Goal: Task Accomplishment & Management: Complete application form

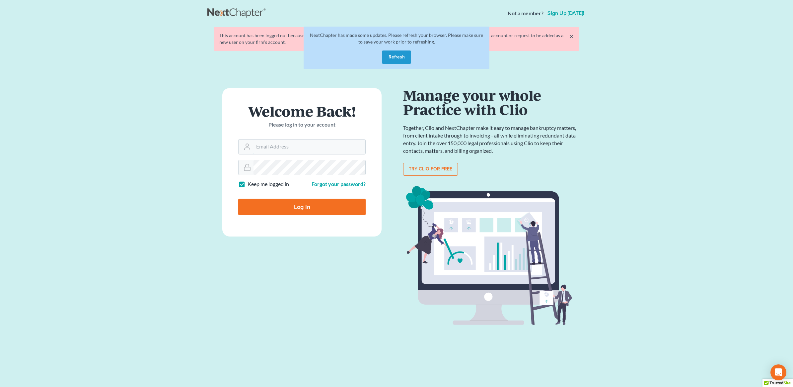
type input "[PERSON_NAME][EMAIL_ADDRESS][DOMAIN_NAME]"
click at [295, 206] on input "Log In" at bounding box center [301, 207] width 127 height 17
type input "Thinking..."
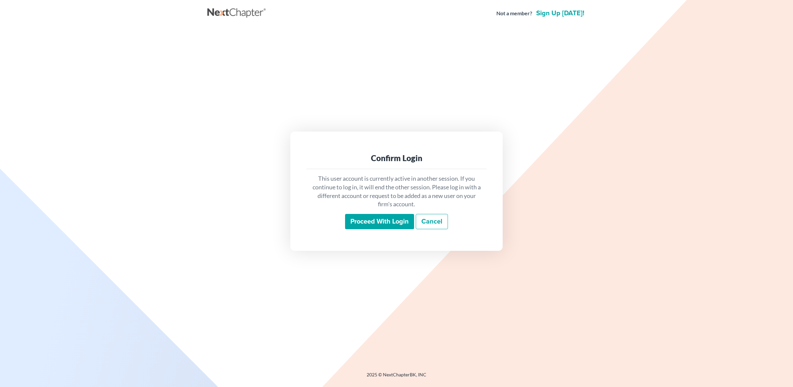
click at [409, 226] on input "Proceed with login" at bounding box center [379, 221] width 69 height 15
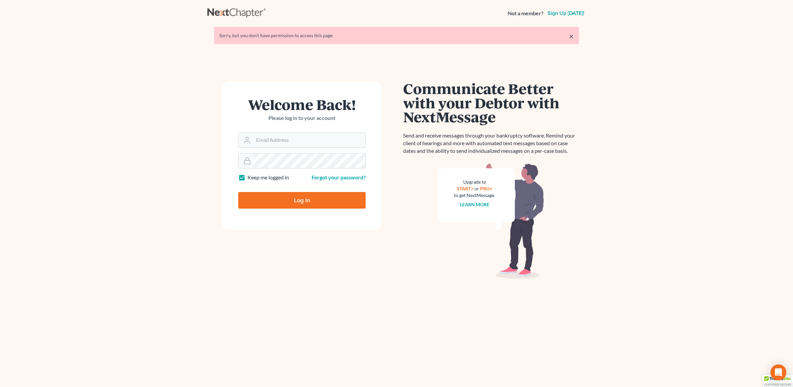
type input "[PERSON_NAME][EMAIL_ADDRESS][DOMAIN_NAME]"
click at [316, 198] on input "Log In" at bounding box center [301, 200] width 127 height 17
type input "Thinking..."
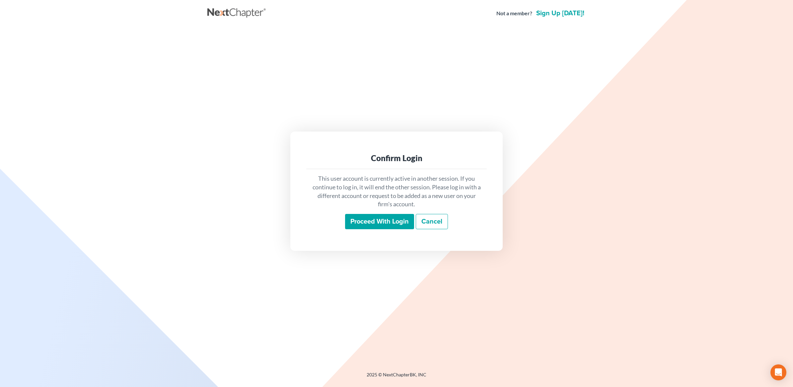
click at [383, 230] on div "This user account is currently active in another session. If you continue to lo…" at bounding box center [396, 201] width 181 height 65
click at [384, 221] on input "Proceed with login" at bounding box center [379, 221] width 69 height 15
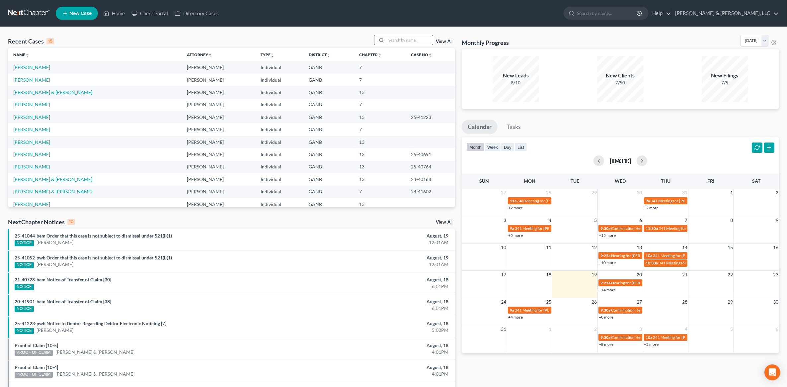
click at [414, 39] on input "search" at bounding box center [409, 40] width 46 height 10
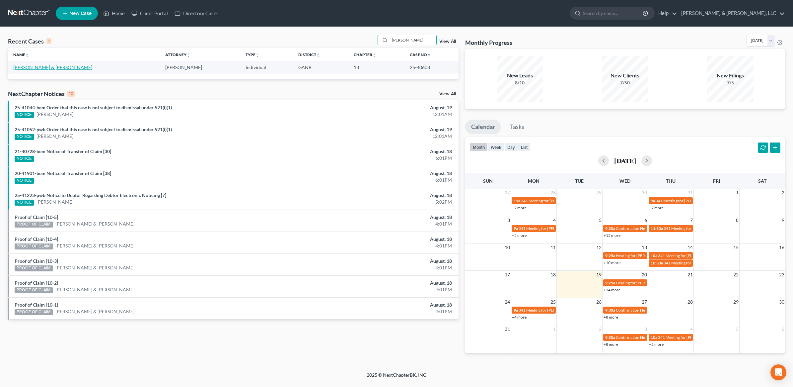
type input "morrison"
click at [45, 70] on link "Morrison, Richard & Trista" at bounding box center [52, 67] width 79 height 6
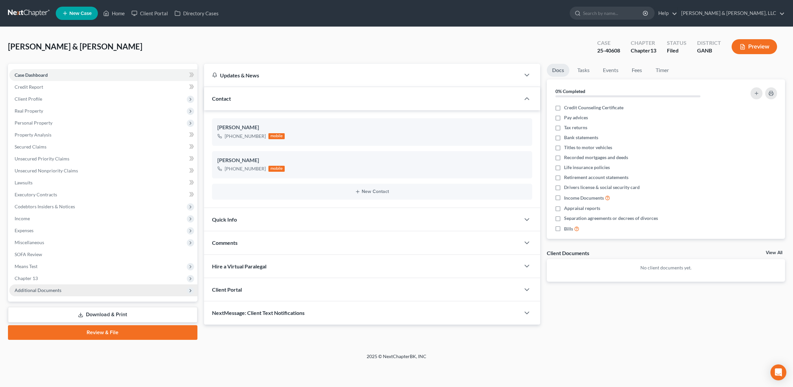
click at [45, 288] on span "Additional Documents" at bounding box center [38, 290] width 47 height 6
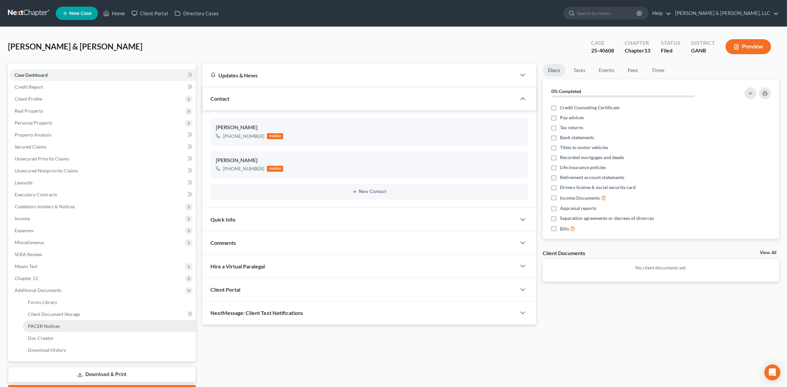
click at [46, 329] on link "PACER Notices" at bounding box center [109, 326] width 173 height 12
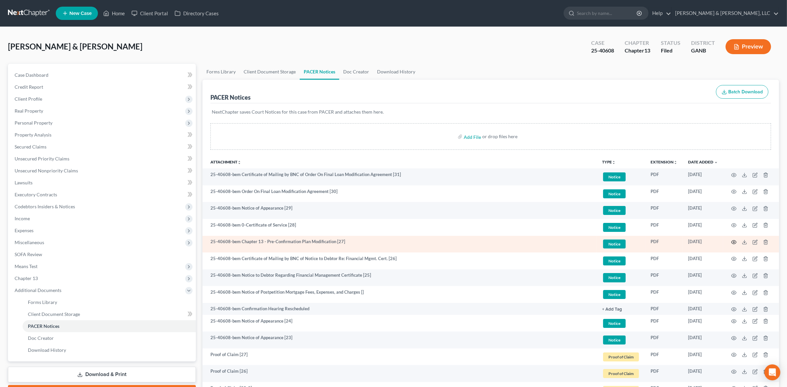
click at [733, 243] on icon "button" at bounding box center [734, 242] width 5 height 4
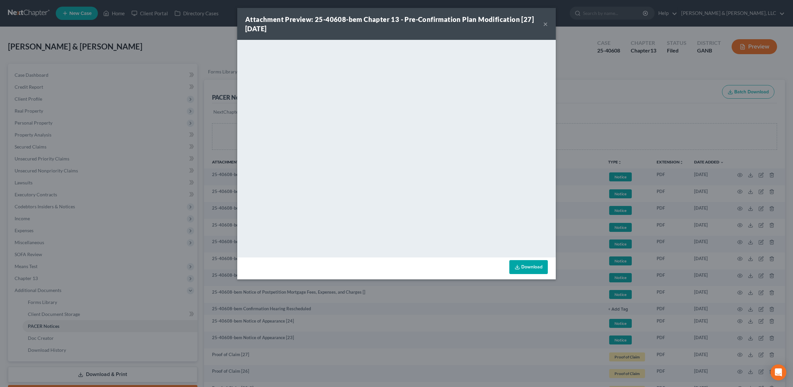
click at [544, 25] on button "×" at bounding box center [545, 24] width 5 height 8
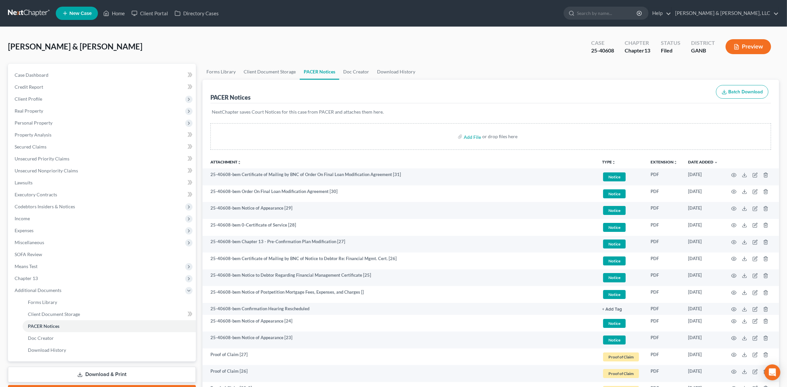
click at [565, 87] on div "PACER Notices Batch Download" at bounding box center [490, 92] width 561 height 24
click at [95, 145] on link "Secured Claims" at bounding box center [102, 147] width 187 height 12
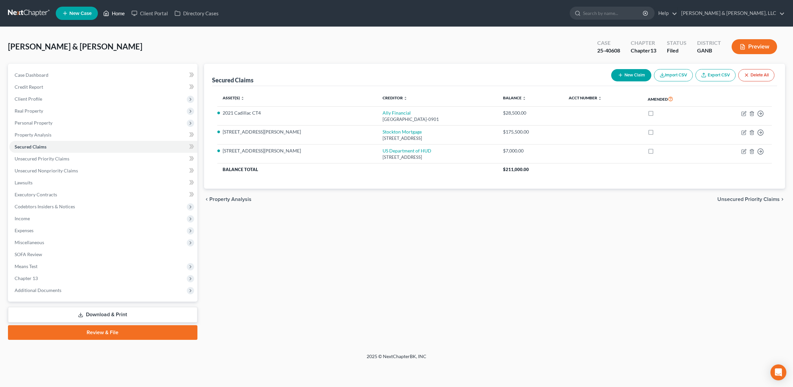
click at [111, 18] on link "Home" at bounding box center [114, 13] width 28 height 12
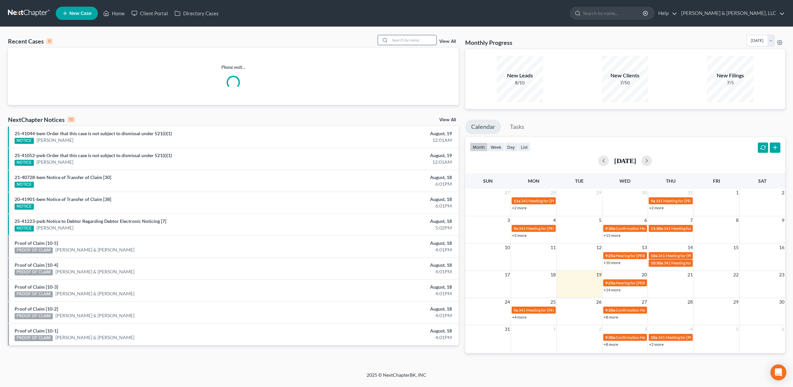
click at [411, 39] on input "search" at bounding box center [413, 40] width 46 height 10
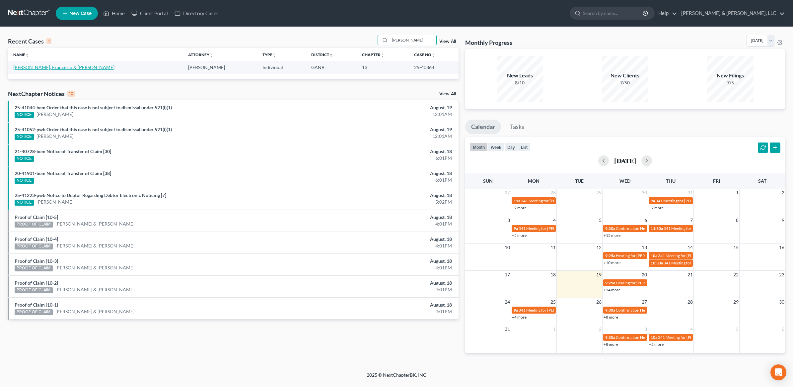
type input "karen"
click at [55, 66] on link "Leon Arciniega, Francisco & Trujillo, Karen" at bounding box center [63, 67] width 101 height 6
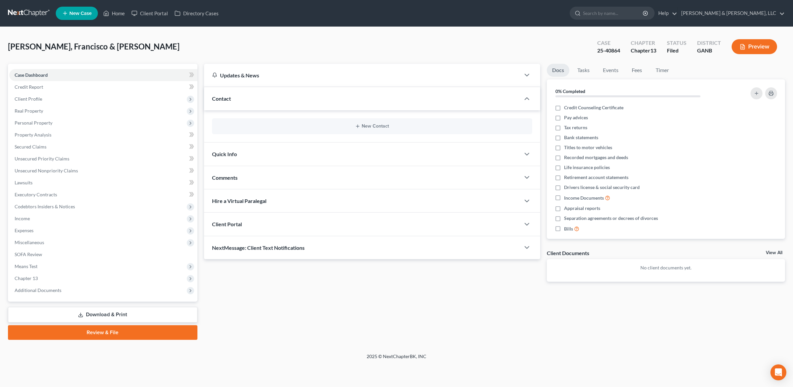
click at [358, 129] on div "New Contact" at bounding box center [372, 126] width 320 height 16
click at [359, 123] on div "New Contact" at bounding box center [372, 126] width 320 height 16
click at [359, 124] on icon "button" at bounding box center [357, 125] width 5 height 5
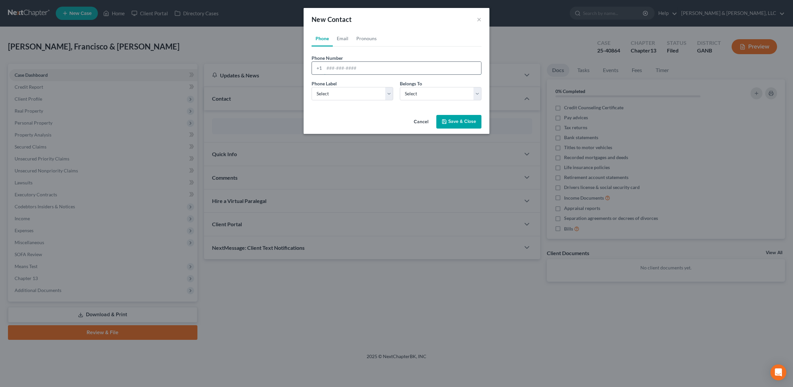
click at [347, 64] on input "tel" at bounding box center [402, 68] width 157 height 13
type input "7062636370"
click at [354, 92] on select "Select Mobile Home Work Other" at bounding box center [353, 93] width 82 height 13
select select "0"
click at [312, 87] on select "Select Mobile Home Work Other" at bounding box center [353, 93] width 82 height 13
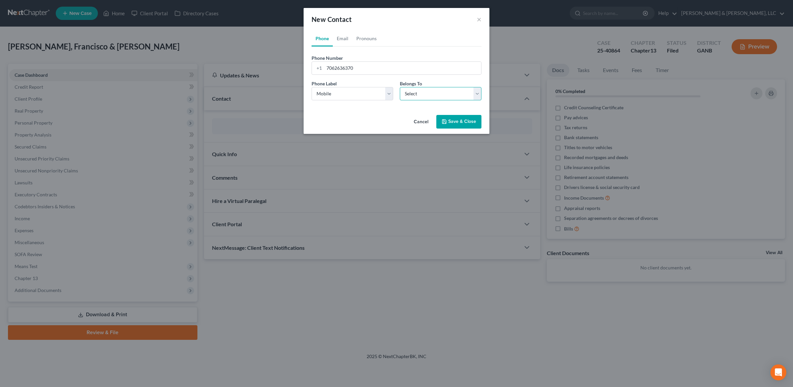
click at [439, 89] on select "Select Client Spouse Other" at bounding box center [441, 93] width 82 height 13
select select "0"
click at [400, 87] on select "Select Client Spouse Other" at bounding box center [441, 93] width 82 height 13
click at [471, 124] on button "Save & Close" at bounding box center [459, 122] width 45 height 14
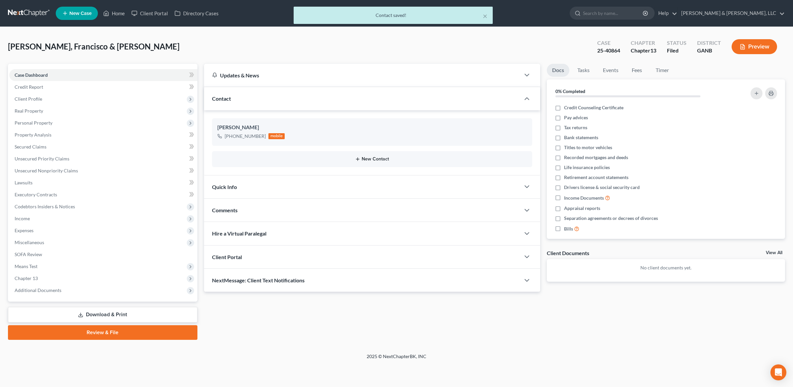
click at [376, 158] on button "New Contact" at bounding box center [372, 158] width 310 height 5
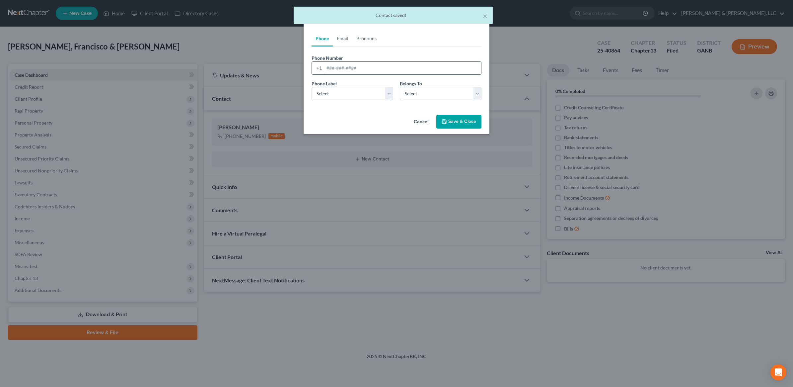
click at [341, 66] on input "tel" at bounding box center [402, 68] width 157 height 13
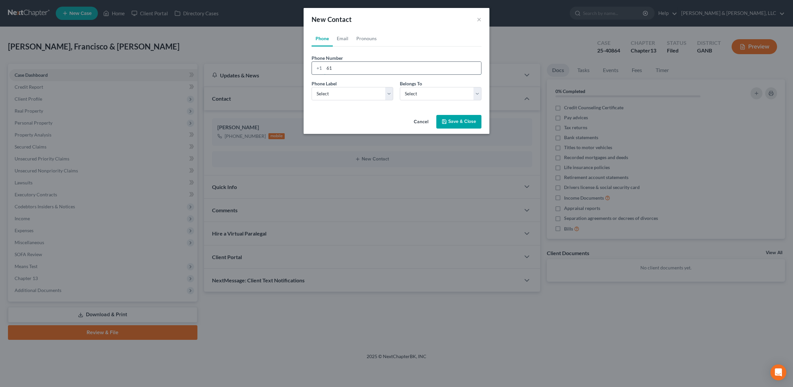
type input "6"
type input "7062634473"
click at [352, 93] on select "Select Mobile Home Work Other" at bounding box center [353, 93] width 82 height 13
select select "0"
click at [312, 87] on select "Select Mobile Home Work Other" at bounding box center [353, 93] width 82 height 13
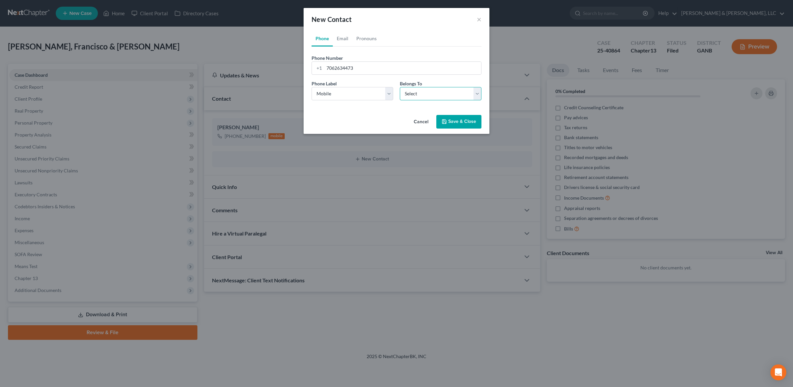
click at [464, 97] on select "Select Client Spouse Other" at bounding box center [441, 93] width 82 height 13
select select "1"
click at [400, 87] on select "Select Client Spouse Other" at bounding box center [441, 93] width 82 height 13
click at [461, 123] on button "Save & Close" at bounding box center [459, 122] width 45 height 14
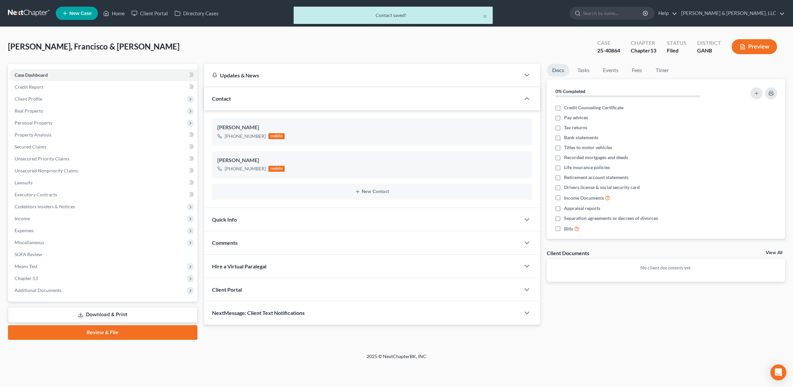
click at [295, 314] on span "NextMessage: Client Text Notifications" at bounding box center [258, 312] width 93 height 6
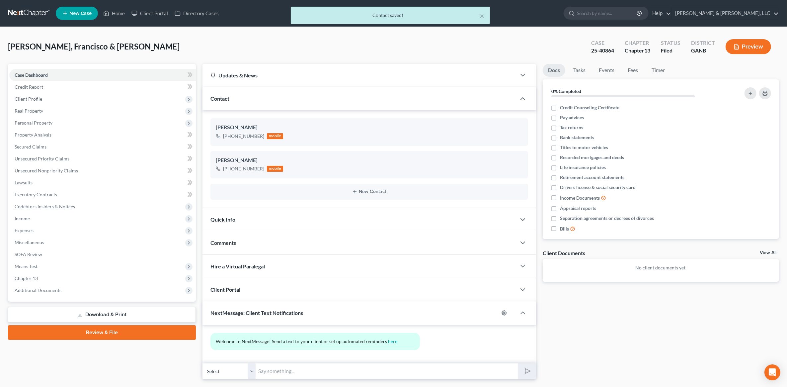
scroll to position [18, 0]
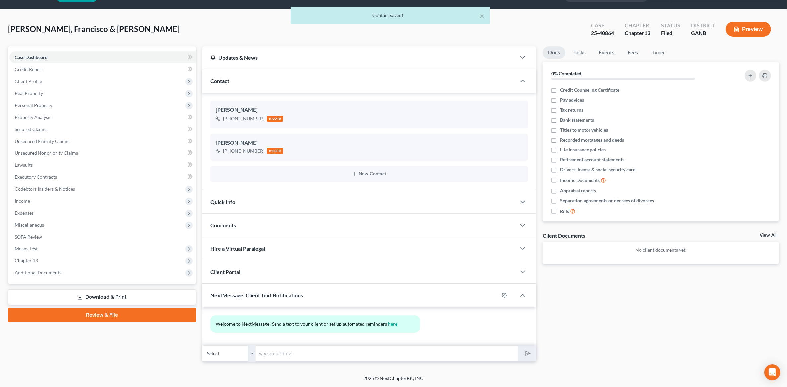
click at [250, 354] on select "Select +1 (706) 263-6370 - Francisco Leon Arciniega +1 (706) 263-4473 - Karen T…" at bounding box center [228, 353] width 53 height 16
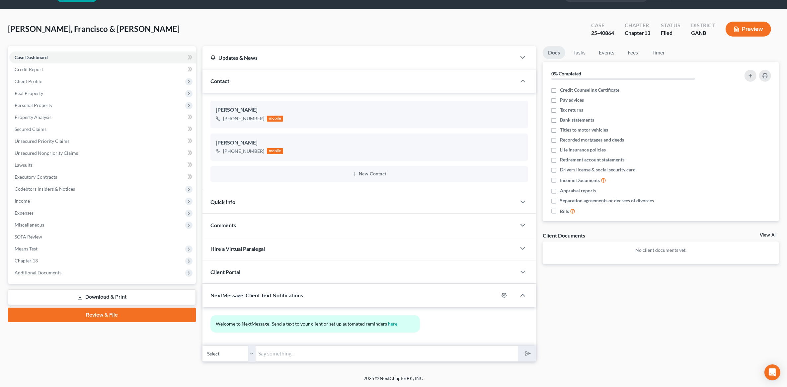
select select "1"
click at [202, 345] on select "Select +1 (706) 263-6370 - Francisco Leon Arciniega +1 (706) 263-4473 - Karen T…" at bounding box center [228, 353] width 53 height 16
click at [309, 352] on input "text" at bounding box center [387, 353] width 262 height 16
type input "From Hurtt"
click at [45, 246] on span "Means Test" at bounding box center [102, 249] width 187 height 12
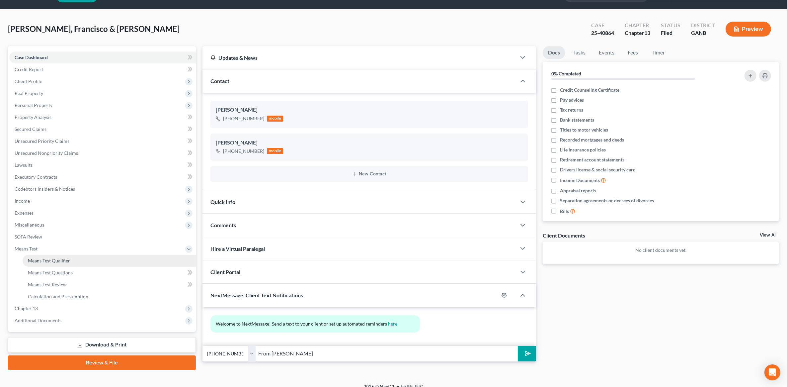
click at [50, 262] on span "Means Test Qualifier" at bounding box center [49, 261] width 42 height 6
